Goal: Find specific page/section: Find specific page/section

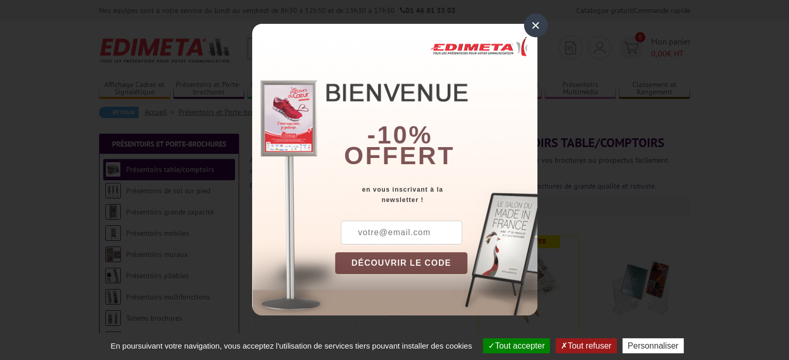
click at [536, 28] on div "×" at bounding box center [536, 25] width 24 height 24
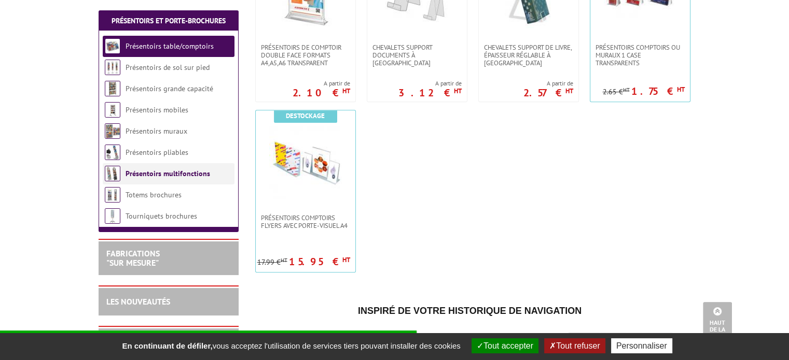
scroll to position [518, 0]
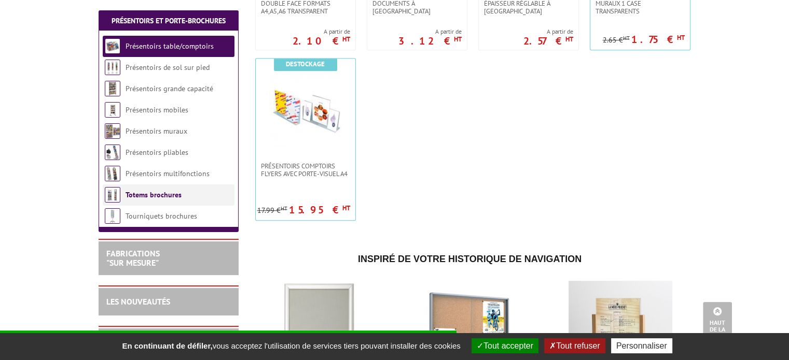
click at [185, 194] on li "Totems brochures" at bounding box center [169, 195] width 132 height 21
click at [145, 195] on link "Totems brochures" at bounding box center [153, 194] width 56 height 9
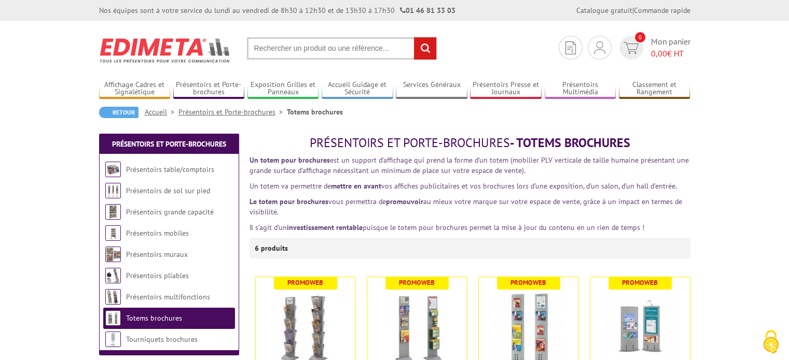
click at [316, 52] on input "text" at bounding box center [342, 48] width 190 height 22
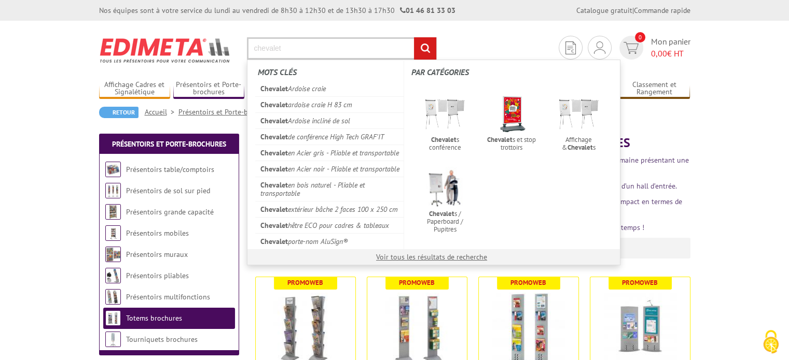
type input "chevalet"
click at [414, 37] on input "rechercher" at bounding box center [425, 48] width 22 height 22
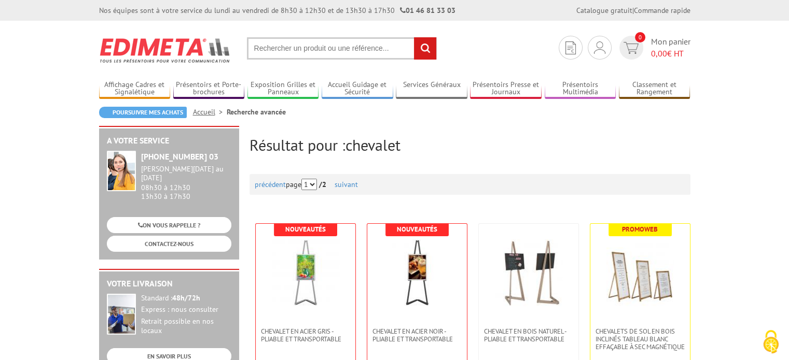
click at [319, 43] on input "text" at bounding box center [342, 48] width 190 height 22
type input "x"
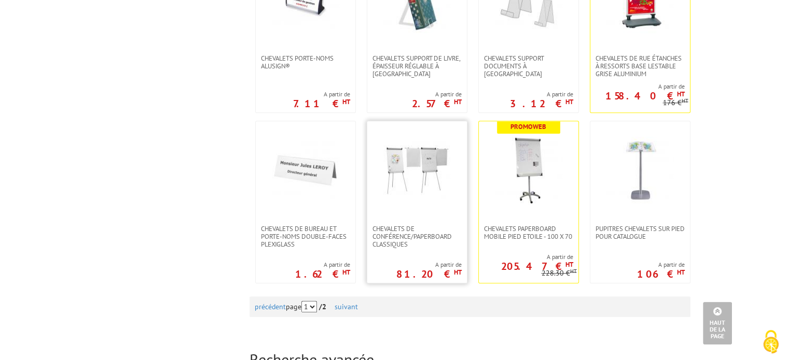
scroll to position [1037, 0]
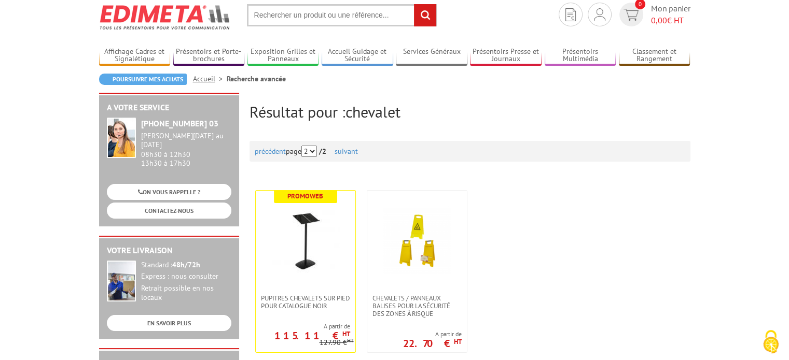
scroll to position [52, 0]
